Goal: Communication & Community: Ask a question

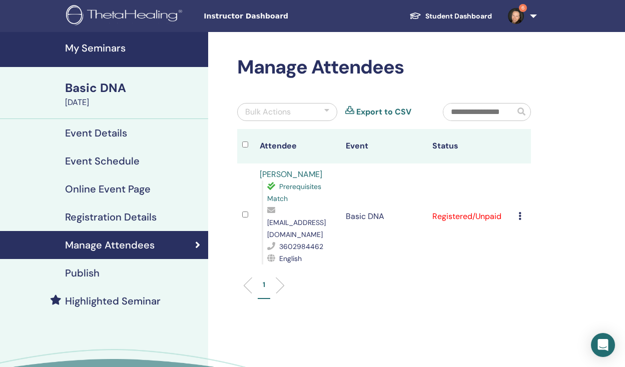
click at [520, 212] on icon at bounding box center [519, 216] width 3 height 8
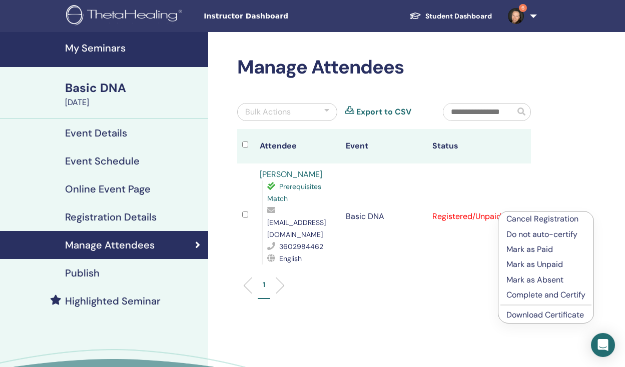
click at [522, 218] on p "Cancel Registration" at bounding box center [545, 219] width 79 height 12
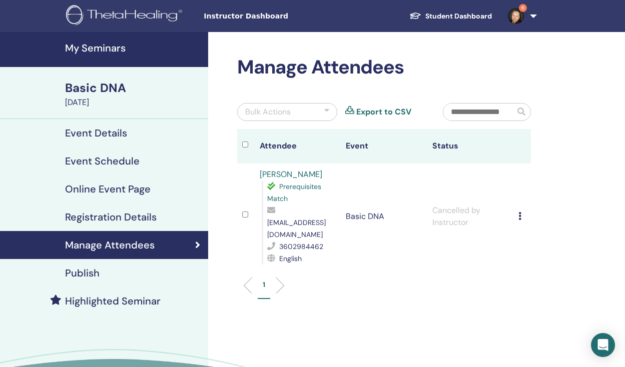
click at [124, 185] on h4 "Online Event Page" at bounding box center [108, 189] width 86 height 12
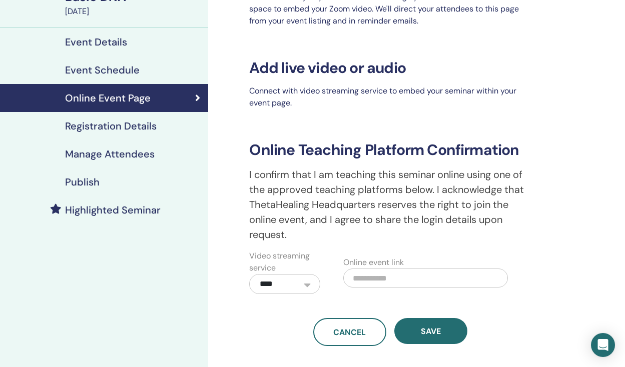
scroll to position [18, 0]
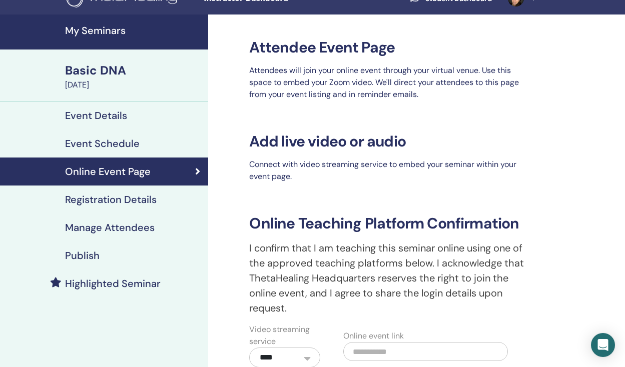
click at [115, 112] on h4 "Event Details" at bounding box center [96, 116] width 62 height 12
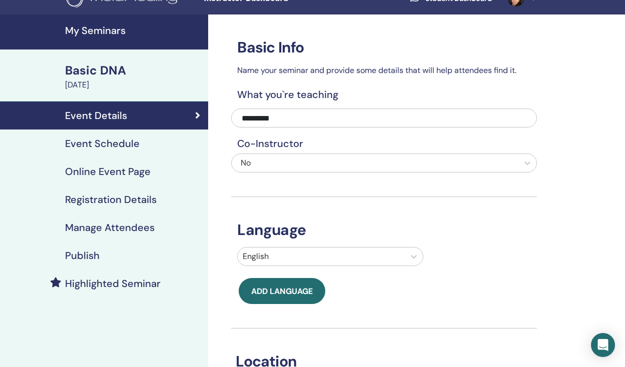
click at [118, 69] on div "Basic DNA" at bounding box center [133, 70] width 137 height 17
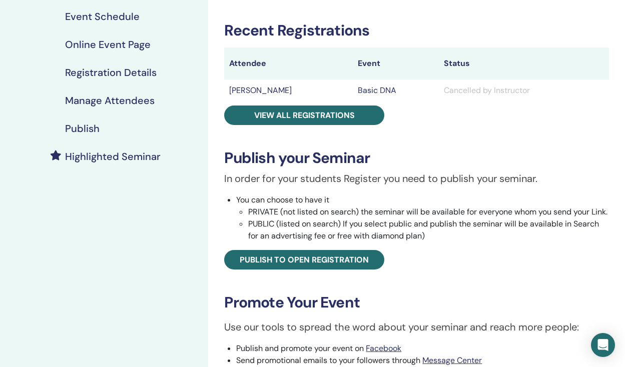
scroll to position [147, 0]
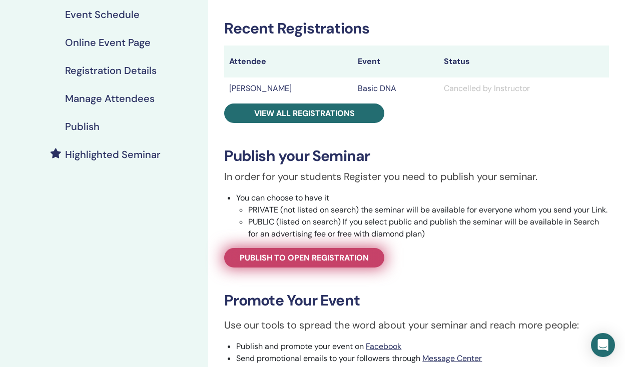
click at [282, 263] on span "Publish to open registration" at bounding box center [304, 258] width 129 height 11
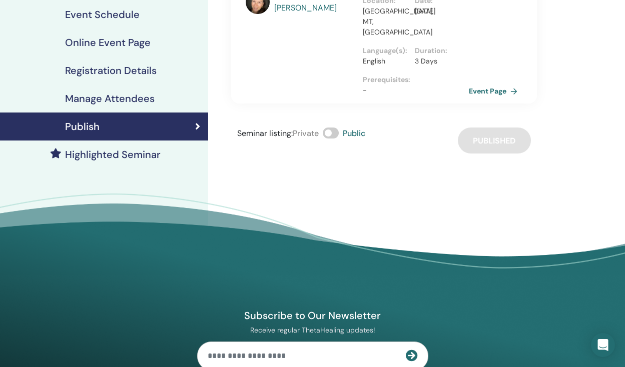
click at [493, 84] on link "Event Page" at bounding box center [495, 91] width 53 height 15
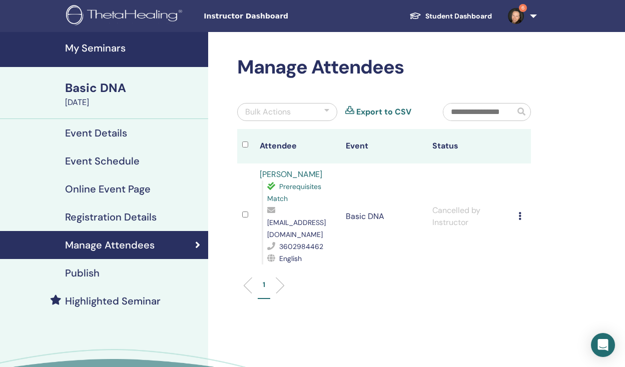
click at [103, 129] on h4 "Event Details" at bounding box center [96, 133] width 62 height 12
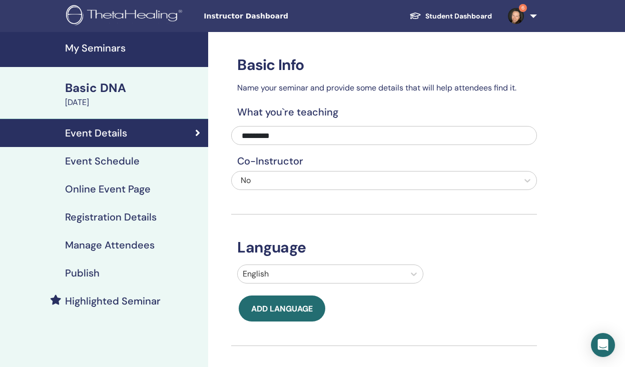
click at [109, 83] on div "Basic DNA" at bounding box center [133, 88] width 137 height 17
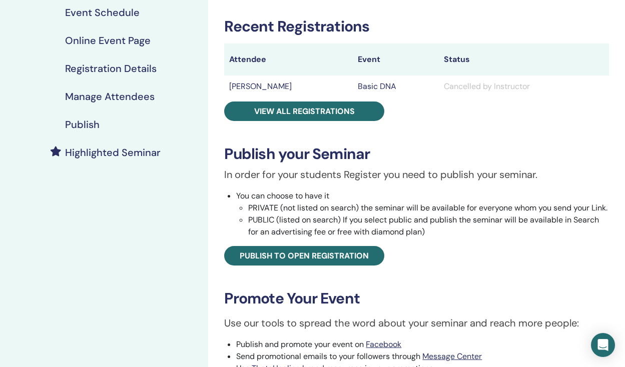
scroll to position [187, 0]
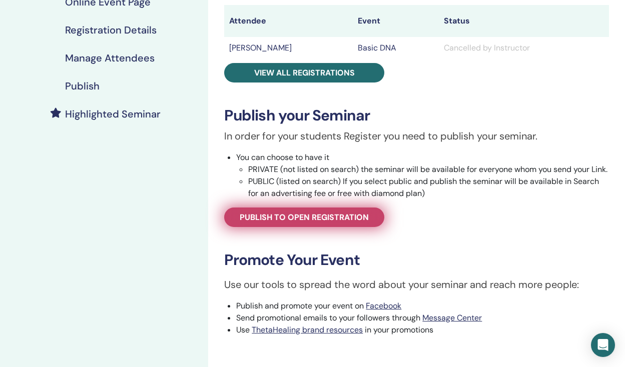
click at [354, 222] on link "Publish to open registration" at bounding box center [304, 218] width 160 height 20
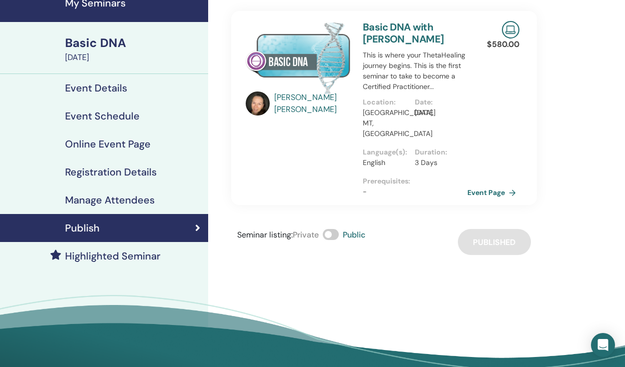
scroll to position [45, 0]
click at [489, 185] on link "Event Page" at bounding box center [495, 192] width 53 height 15
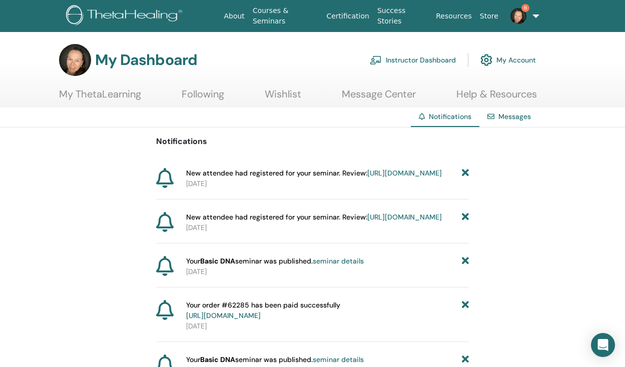
click at [401, 222] on link "https://member.thetahealing.com/instructor/seminar/377753/attendees" at bounding box center [404, 217] width 75 height 9
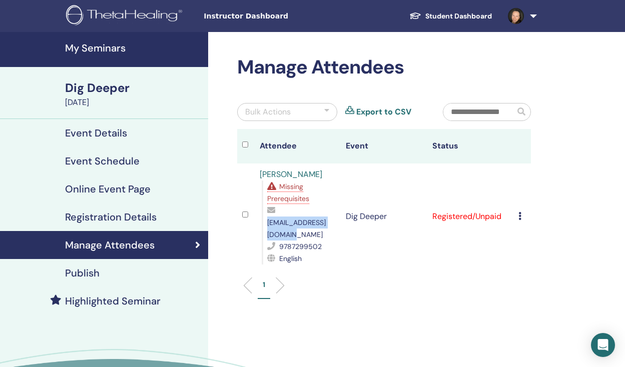
drag, startPoint x: 351, startPoint y: 224, endPoint x: 267, endPoint y: 226, distance: 83.6
click at [267, 226] on span "jryanphdlmhc@gmail.com" at bounding box center [296, 228] width 59 height 21
copy span "jryanphdlmhc@gmail.com"
click at [531, 15] on link at bounding box center [520, 16] width 41 height 32
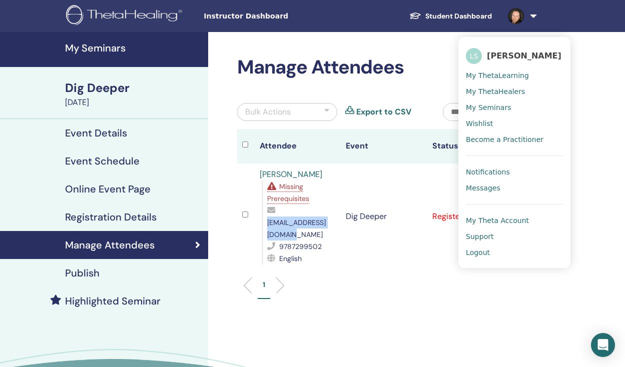
click at [478, 105] on span "My Seminars" at bounding box center [488, 107] width 45 height 9
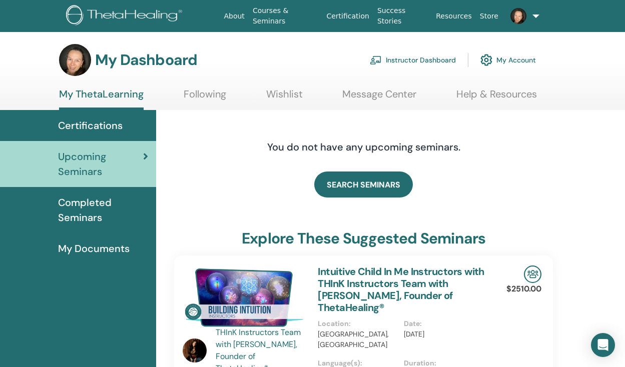
click at [424, 59] on link "Instructor Dashboard" at bounding box center [413, 60] width 86 height 22
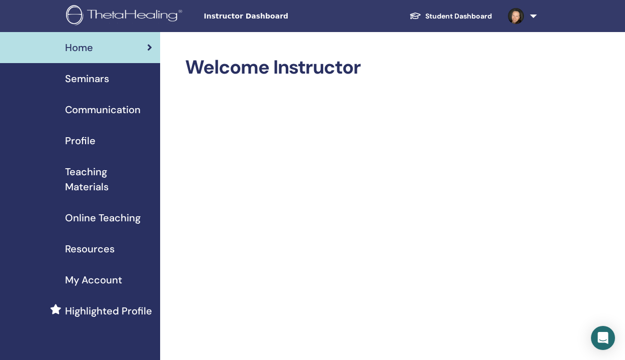
click at [97, 77] on span "Seminars" at bounding box center [87, 78] width 44 height 15
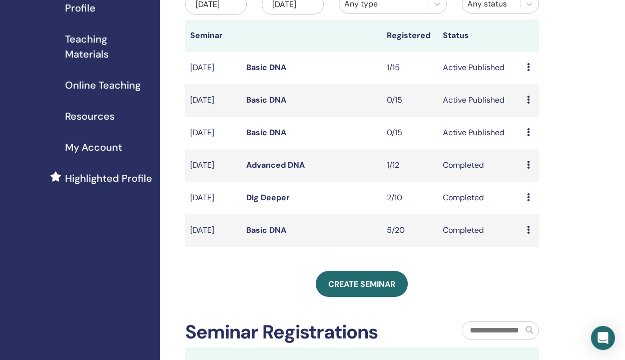
scroll to position [134, 0]
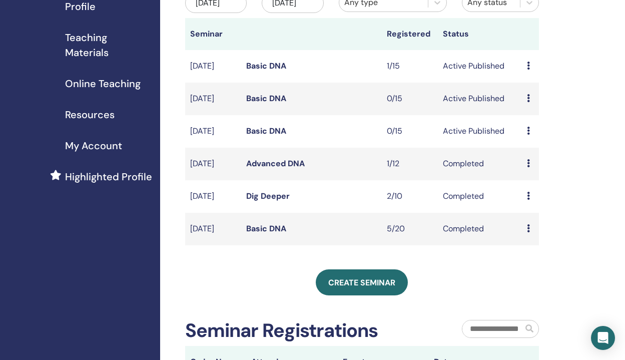
click at [297, 169] on link "Advanced DNA" at bounding box center [275, 163] width 59 height 11
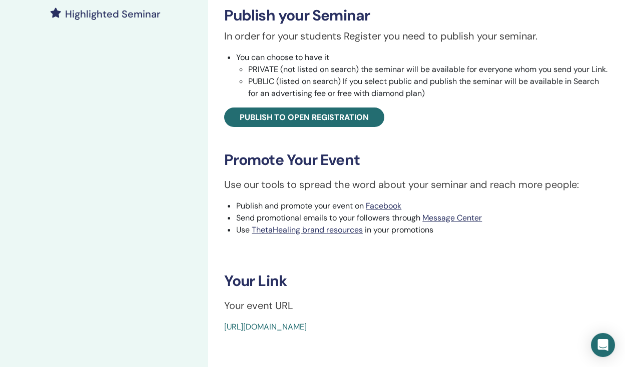
scroll to position [289, 0]
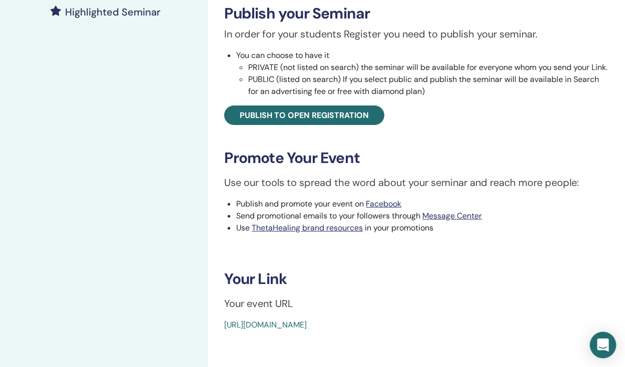
click at [602, 344] on icon "Open Intercom Messenger" at bounding box center [603, 345] width 12 height 13
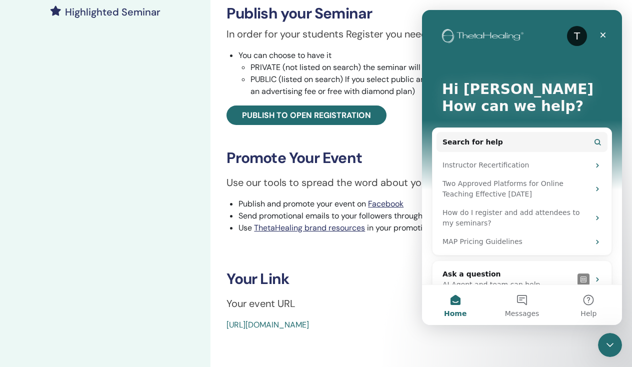
scroll to position [0, 0]
click at [521, 165] on div "Instructor Recertification" at bounding box center [516, 165] width 147 height 11
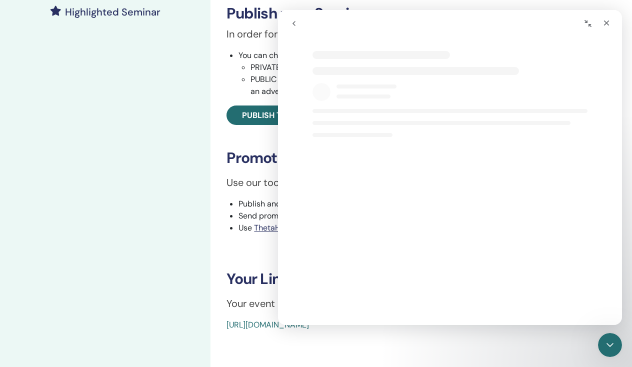
select select "**"
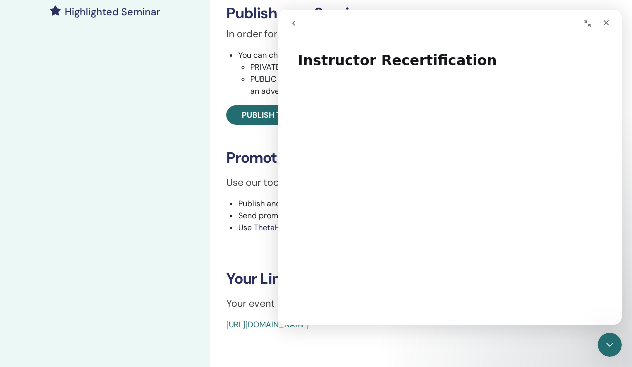
click at [294, 29] on button "go back" at bounding box center [294, 23] width 19 height 19
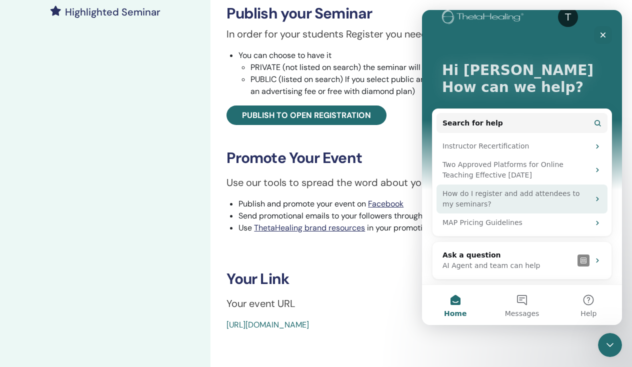
scroll to position [19, 0]
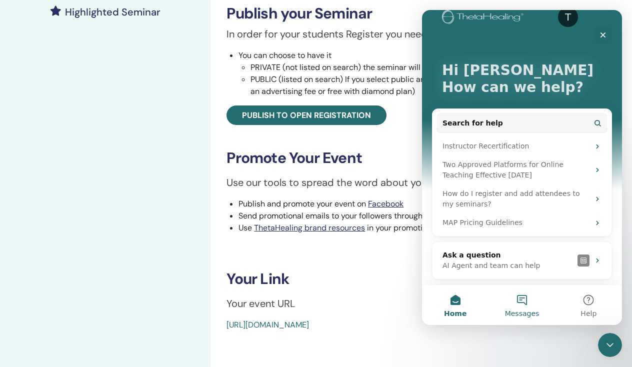
click at [522, 298] on button "Messages" at bounding box center [522, 305] width 67 height 40
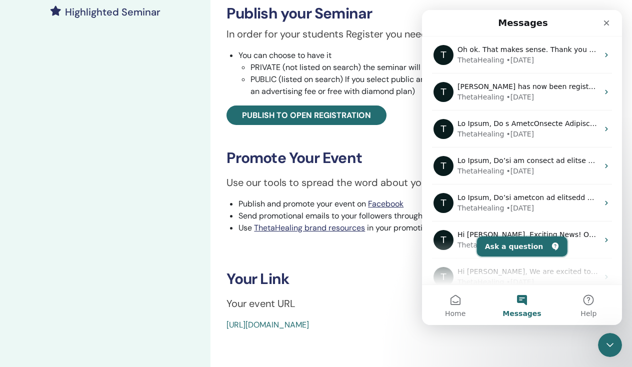
click at [526, 247] on button "Ask a question" at bounding box center [522, 247] width 91 height 20
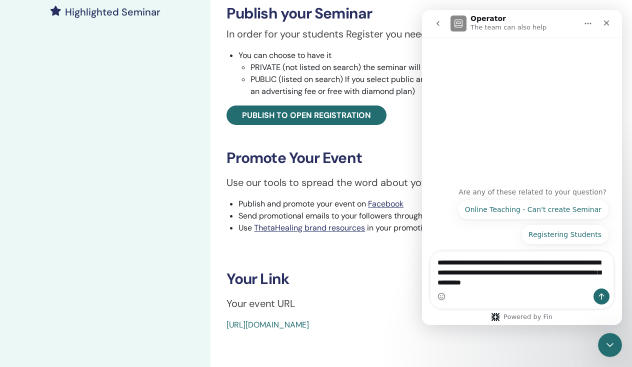
type textarea "**********"
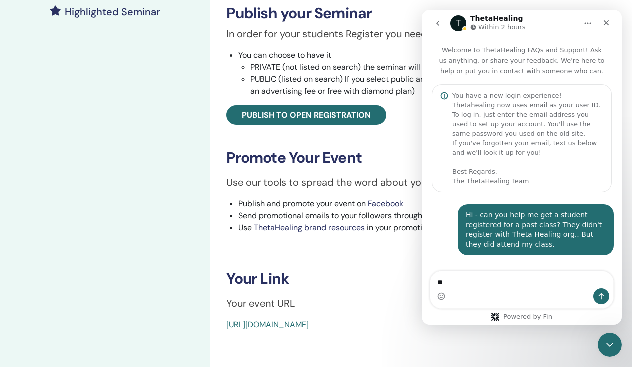
scroll to position [22, 0]
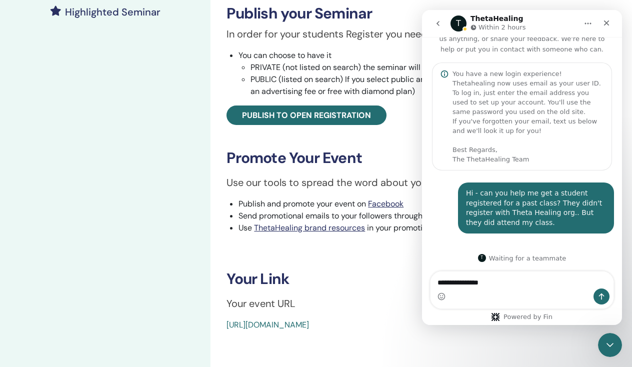
type textarea "**********"
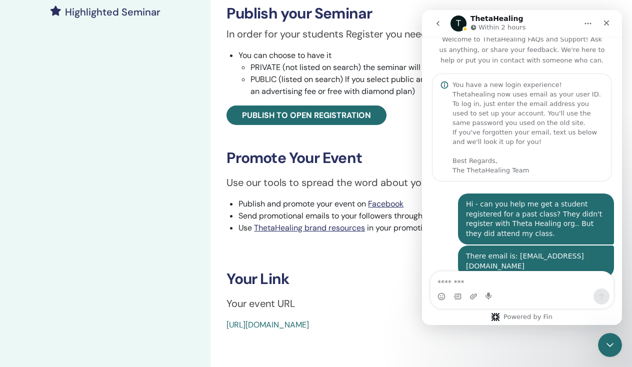
scroll to position [45, 0]
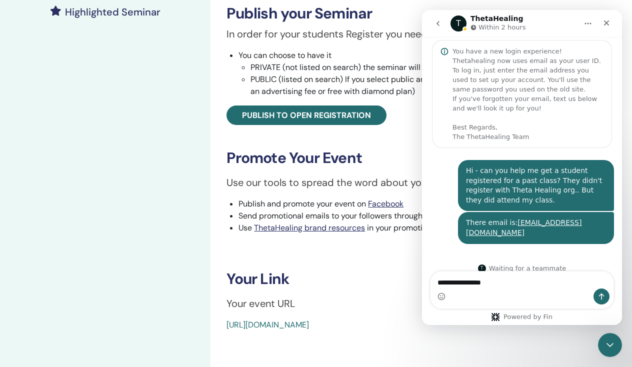
click at [356, 344] on div "Advanced DNA Event Type Online Event Status Completed Registrations 1/12 Recent…" at bounding box center [422, 107] width 422 height 728
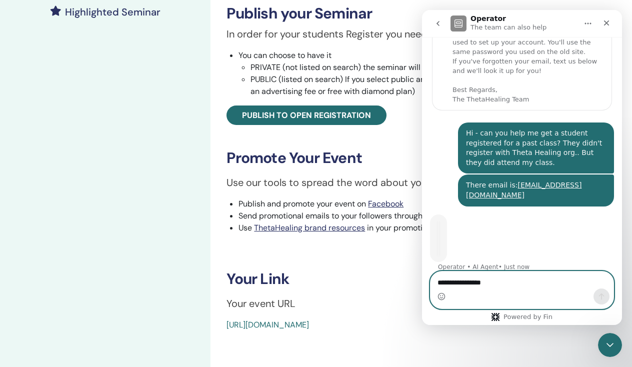
click at [500, 281] on textarea "**********" at bounding box center [522, 280] width 183 height 17
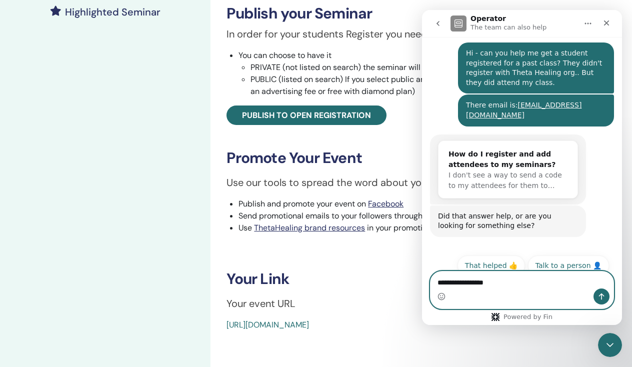
paste textarea "**********"
type textarea "**********"
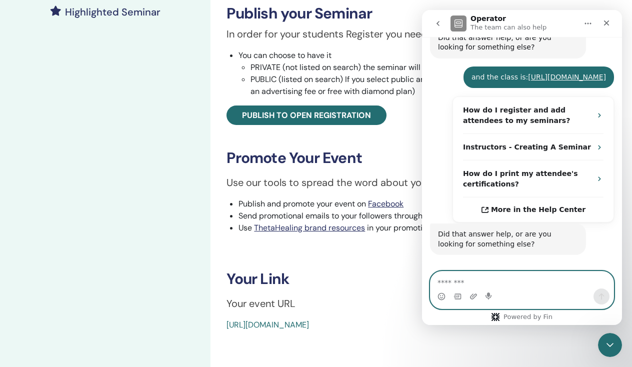
scroll to position [376, 0]
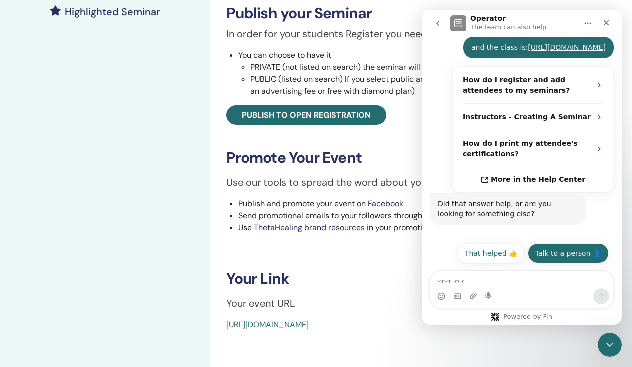
click at [542, 251] on button "Talk to a person 👤" at bounding box center [568, 254] width 81 height 20
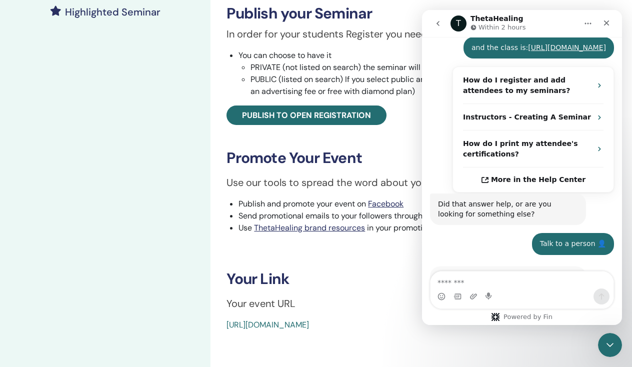
scroll to position [447, 0]
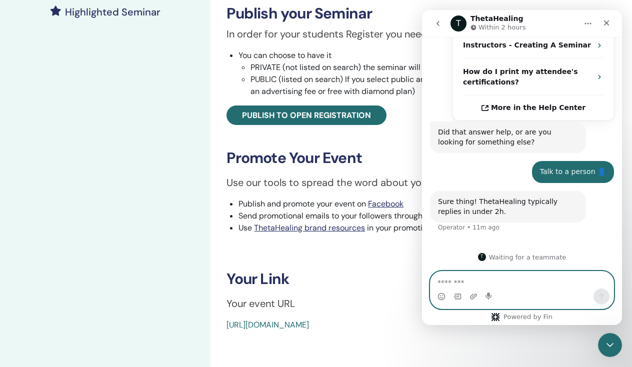
click at [461, 283] on textarea "Message…" at bounding box center [522, 280] width 183 height 17
type textarea "**********"
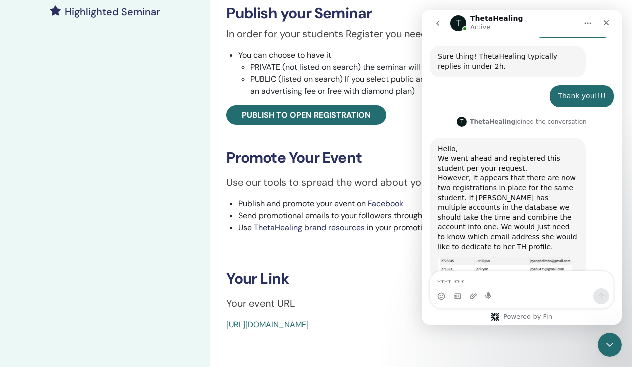
scroll to position [608, 0]
